Goal: Transaction & Acquisition: Purchase product/service

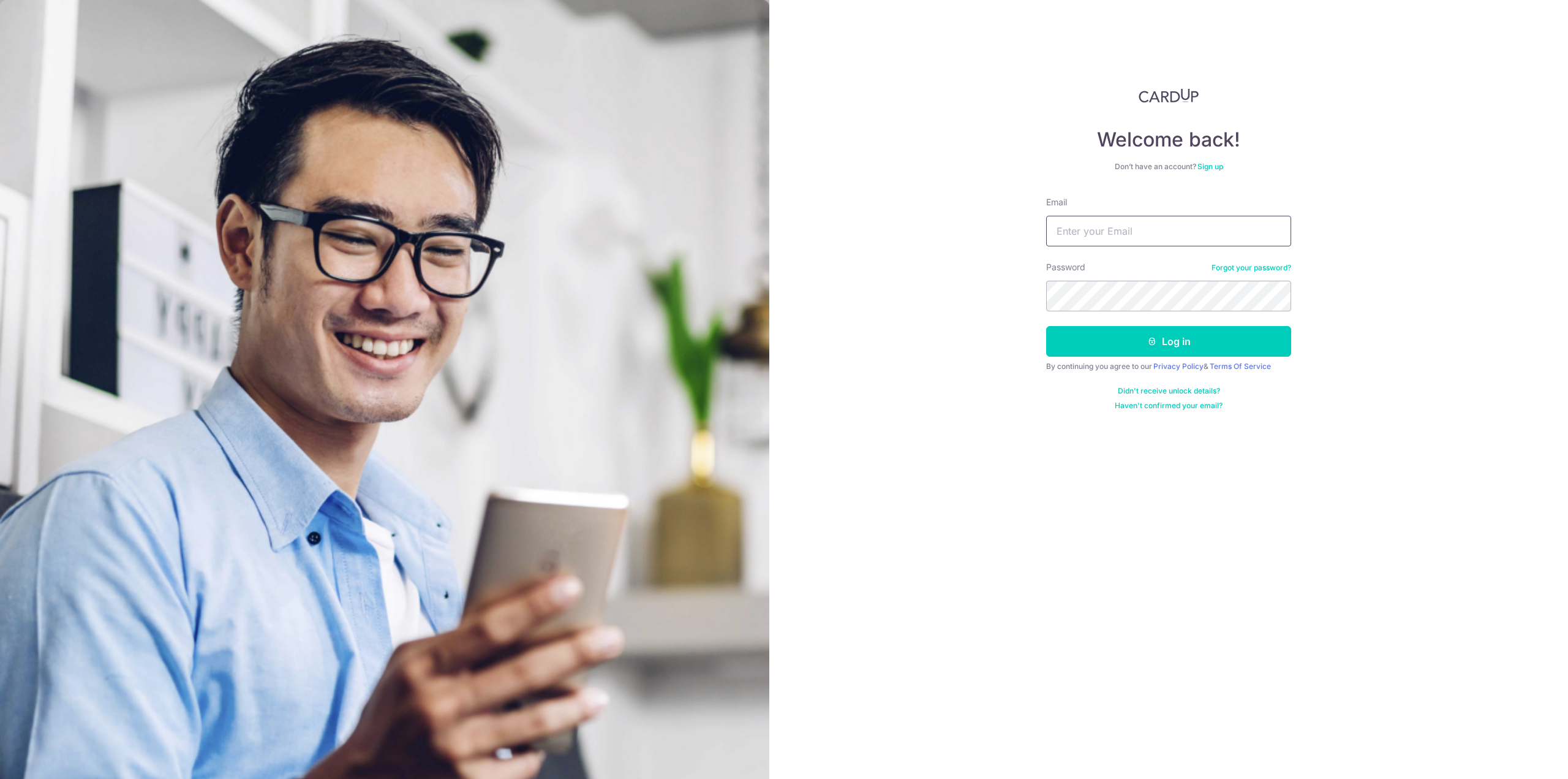
type input "ferngchaohsien@gmail.com"
click at [1182, 339] on button "Log in" at bounding box center [1169, 341] width 245 height 31
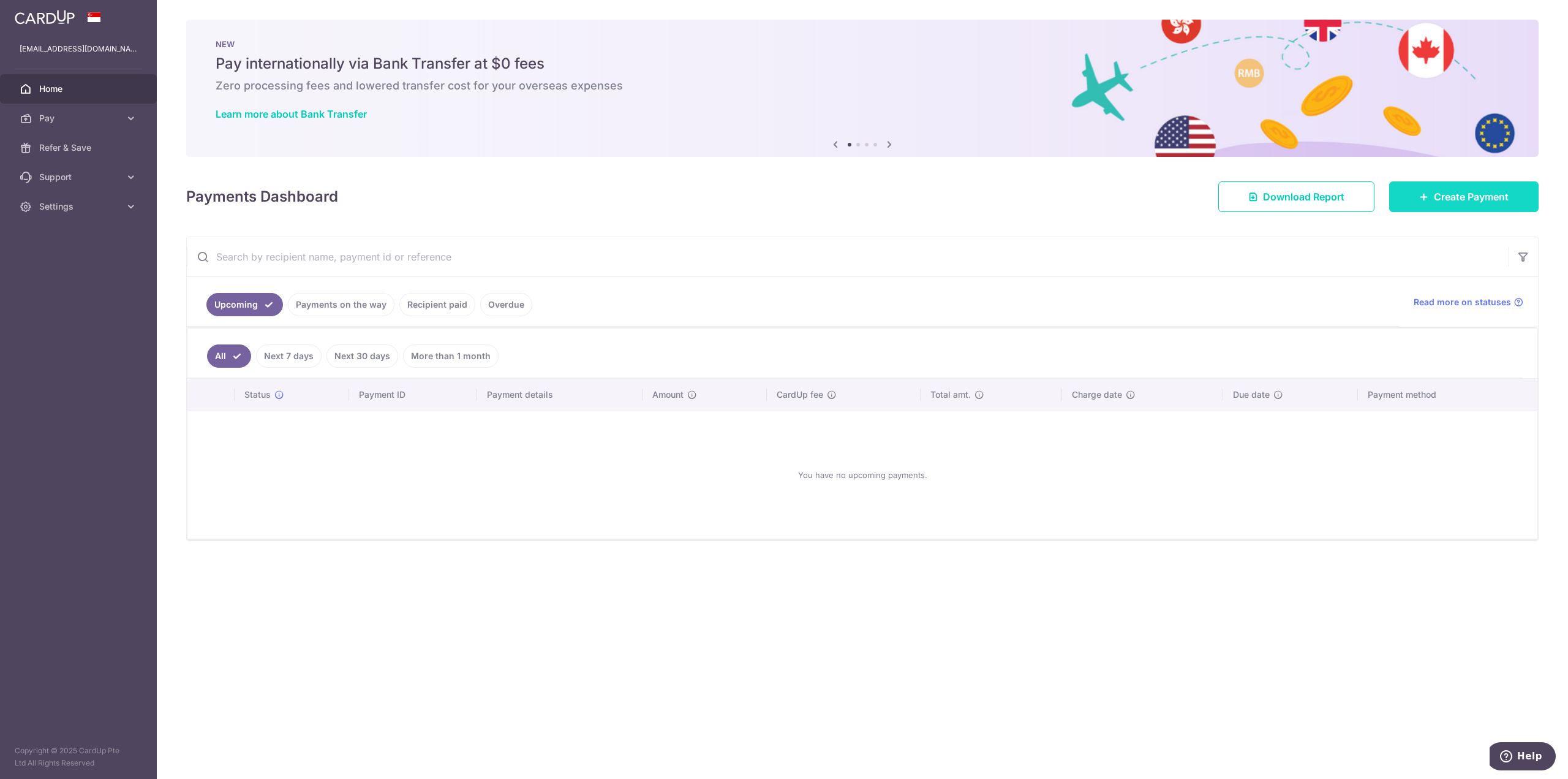
click at [1453, 194] on span "Create Payment" at bounding box center [1471, 196] width 75 height 14
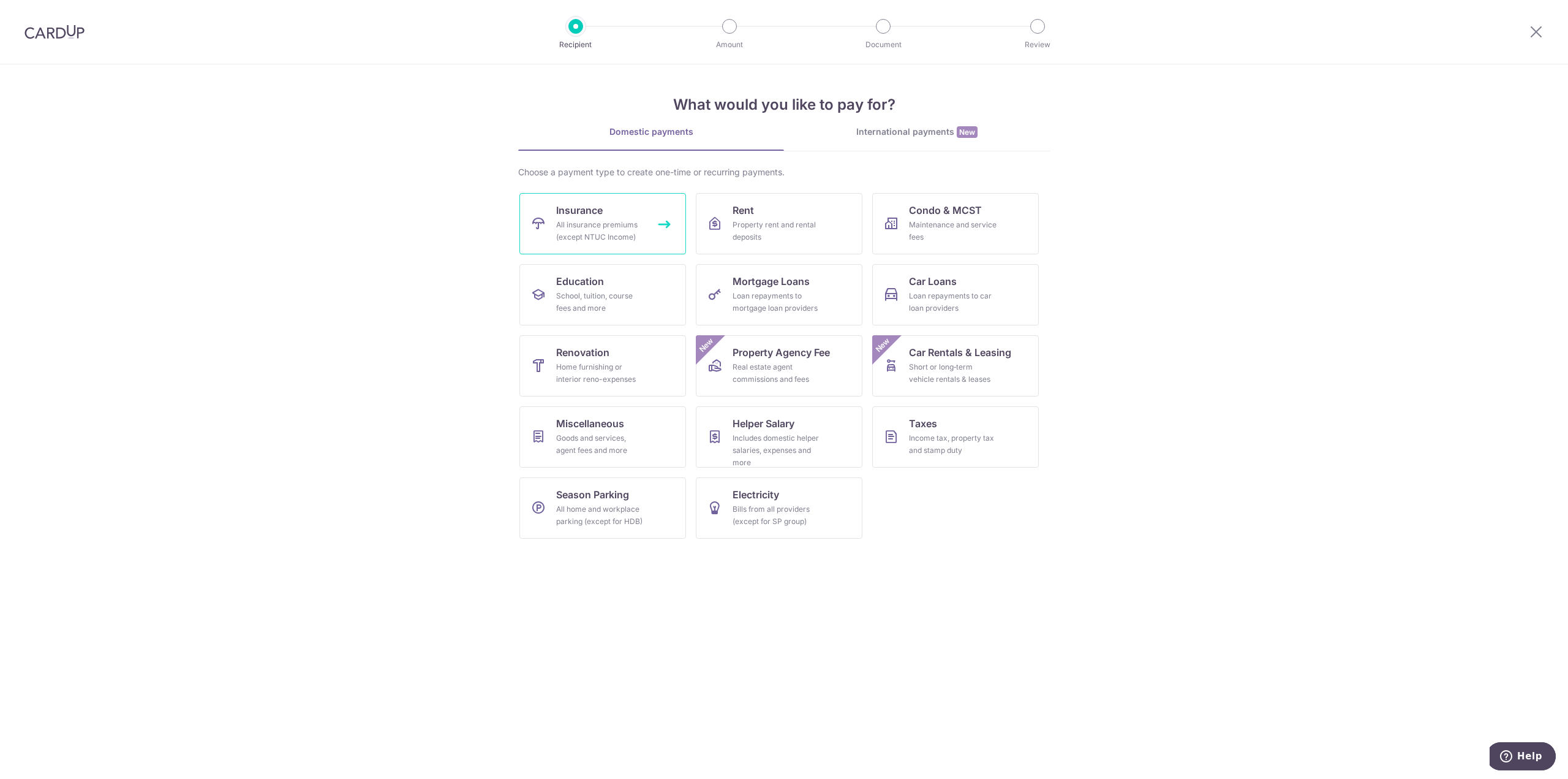
click at [598, 218] on link "Insurance All insurance premiums (except NTUC Income)" at bounding box center [603, 223] width 167 height 61
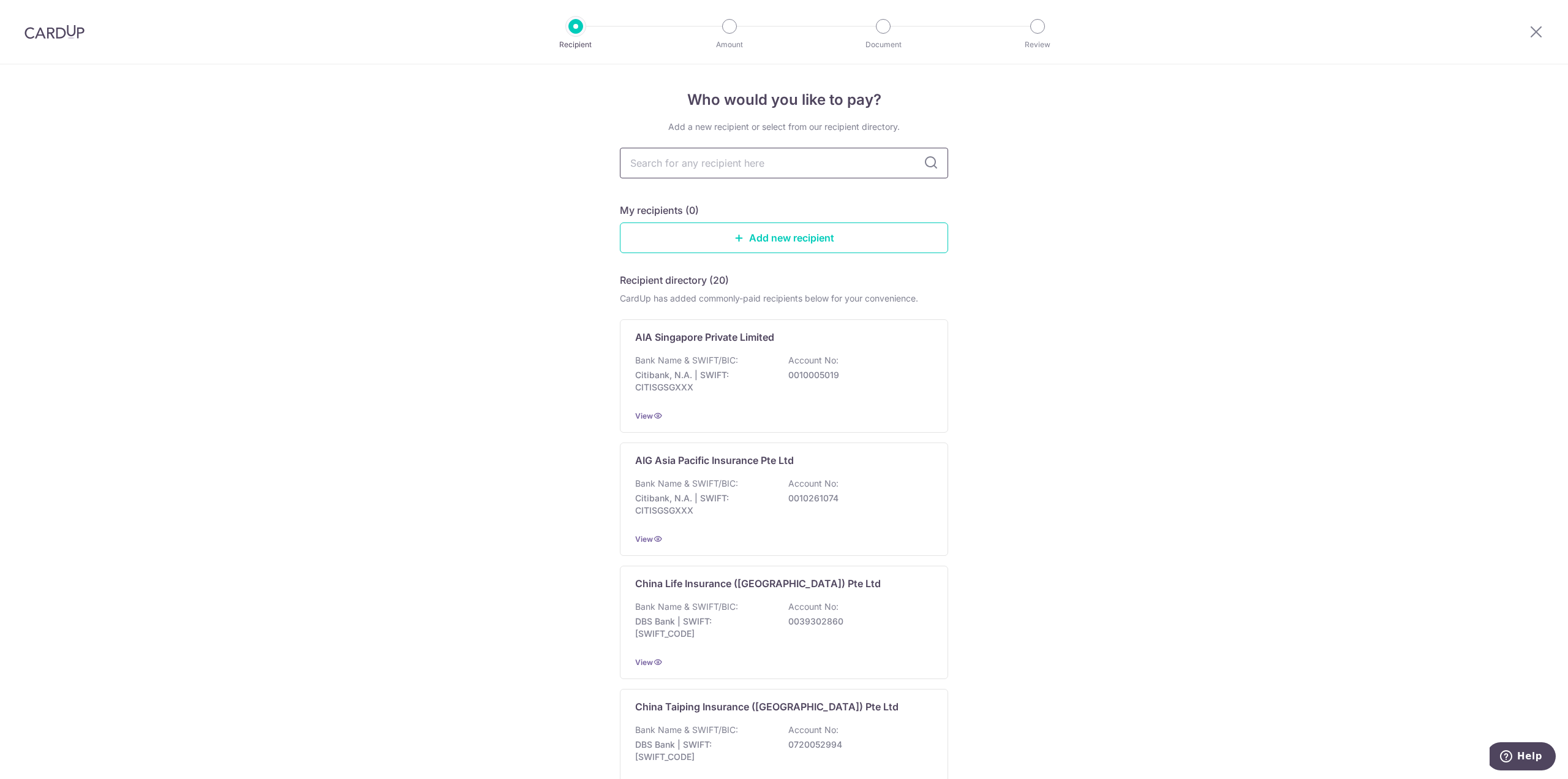
click at [740, 163] on input "text" at bounding box center [784, 163] width 328 height 31
type input "manulife"
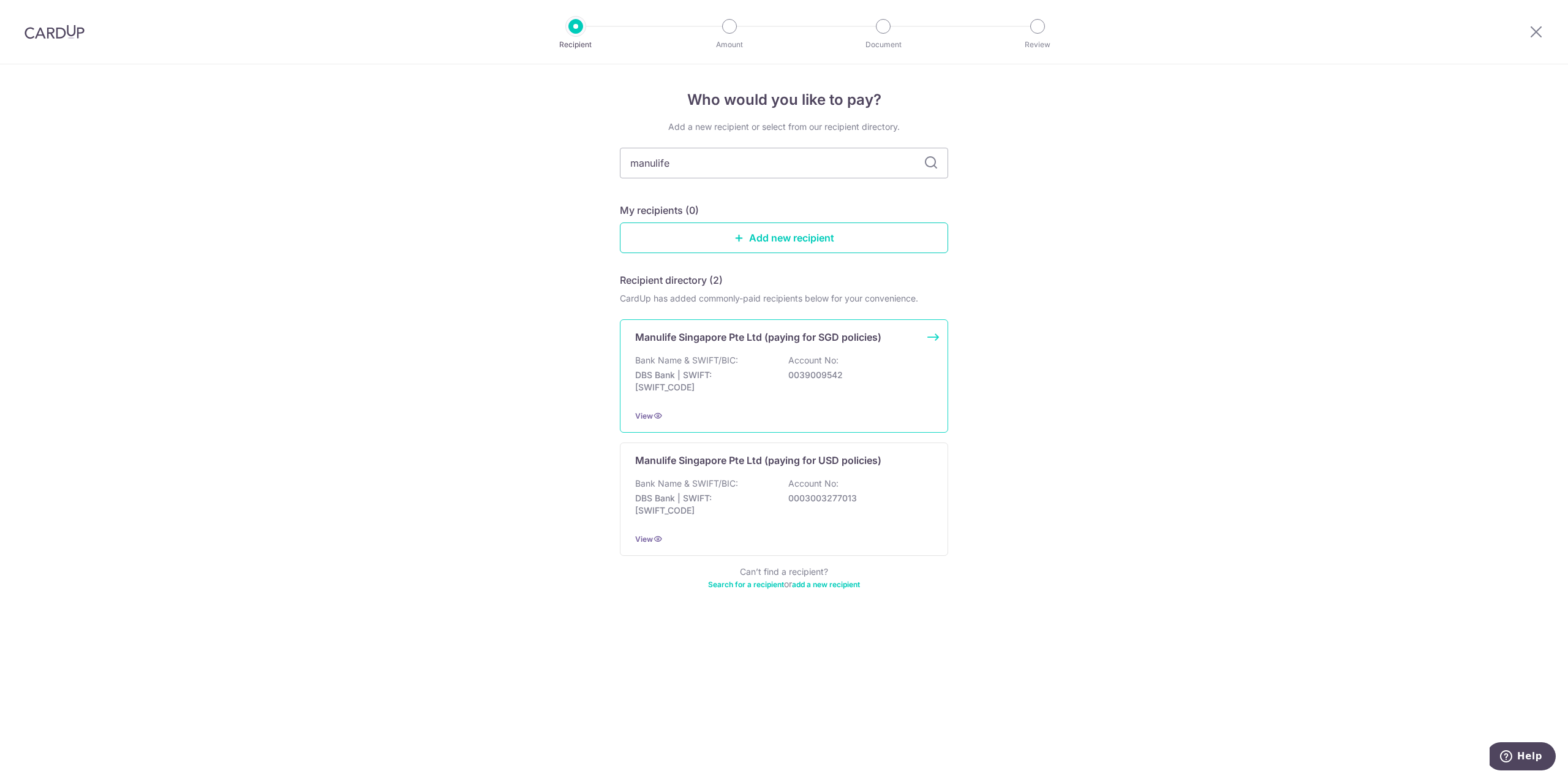
click at [705, 360] on p "Bank Name & SWIFT/BIC:" at bounding box center [687, 360] width 103 height 12
